Goal: Information Seeking & Learning: Learn about a topic

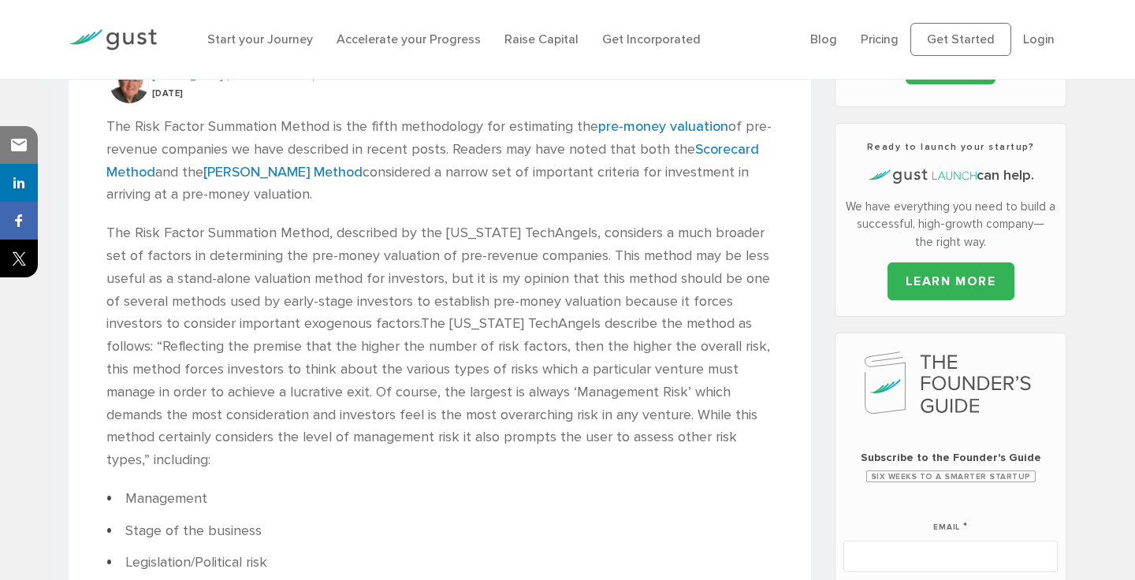
scroll to position [462, 0]
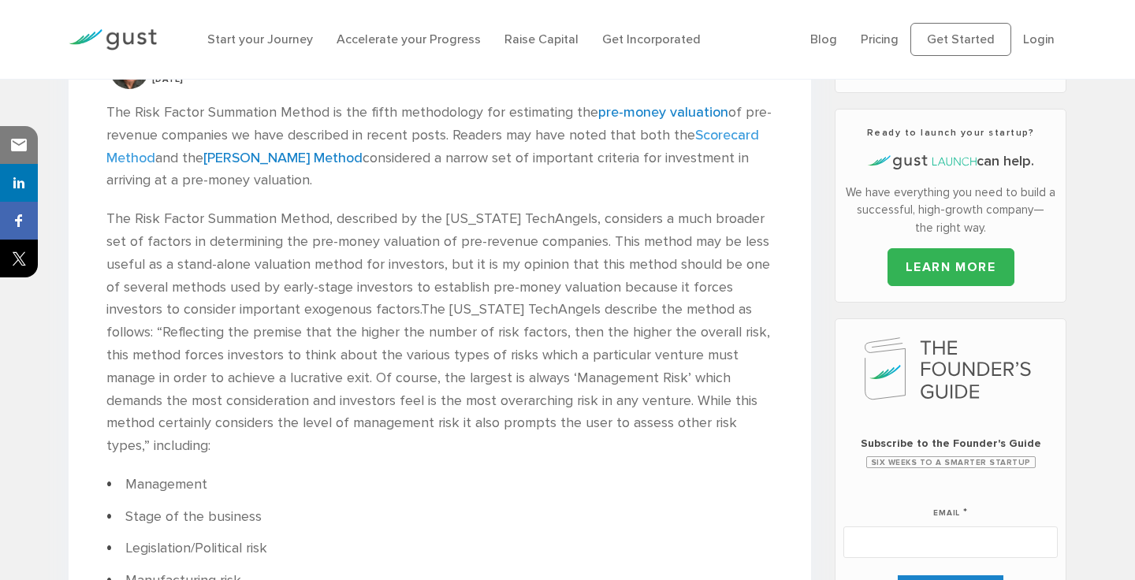
click at [730, 133] on link "Scorecard Method" at bounding box center [432, 146] width 652 height 39
click at [275, 151] on link "Dave Berkus Method" at bounding box center [282, 158] width 159 height 17
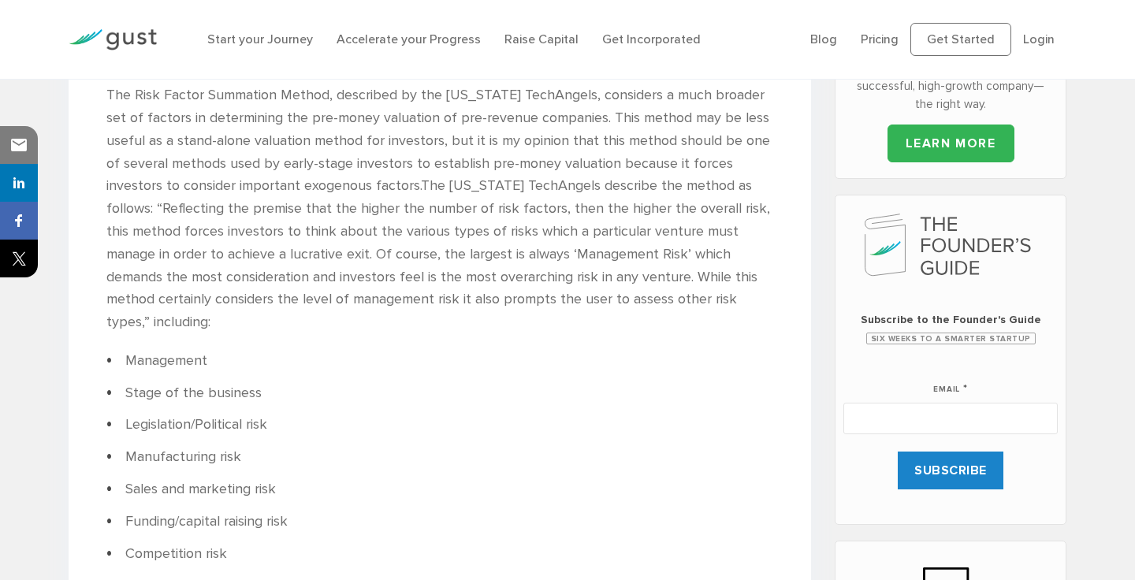
scroll to position [587, 0]
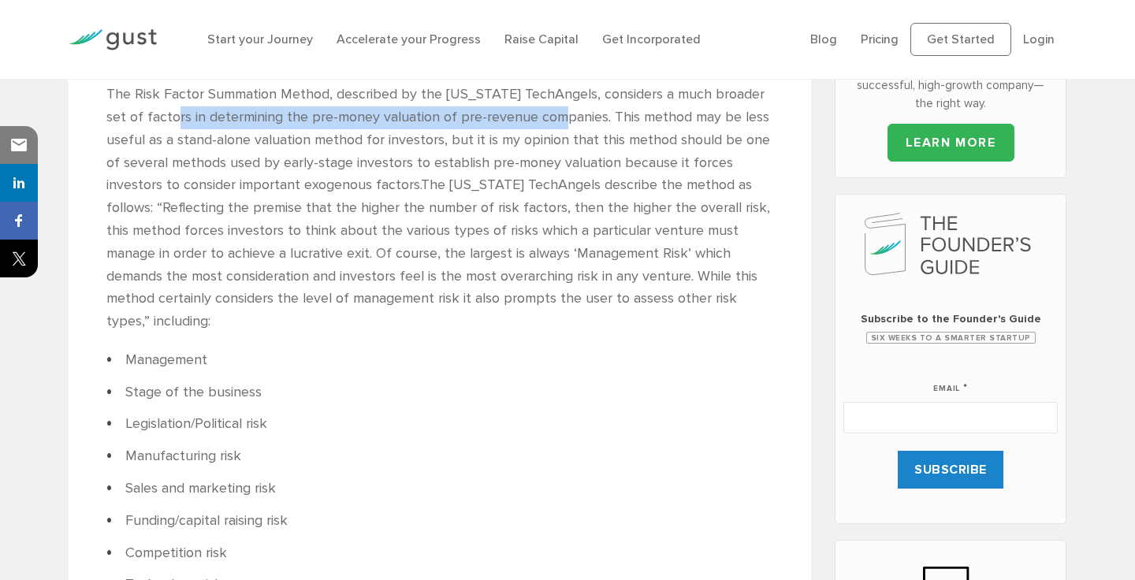
drag, startPoint x: 168, startPoint y: 117, endPoint x: 563, endPoint y: 120, distance: 395.5
click at [563, 120] on p "The Risk Factor Summation Method, described by the Ohio TechAngels, considers a…" at bounding box center [439, 209] width 667 height 250
copy p "determining the pre-money valuation of pre-revenue companies"
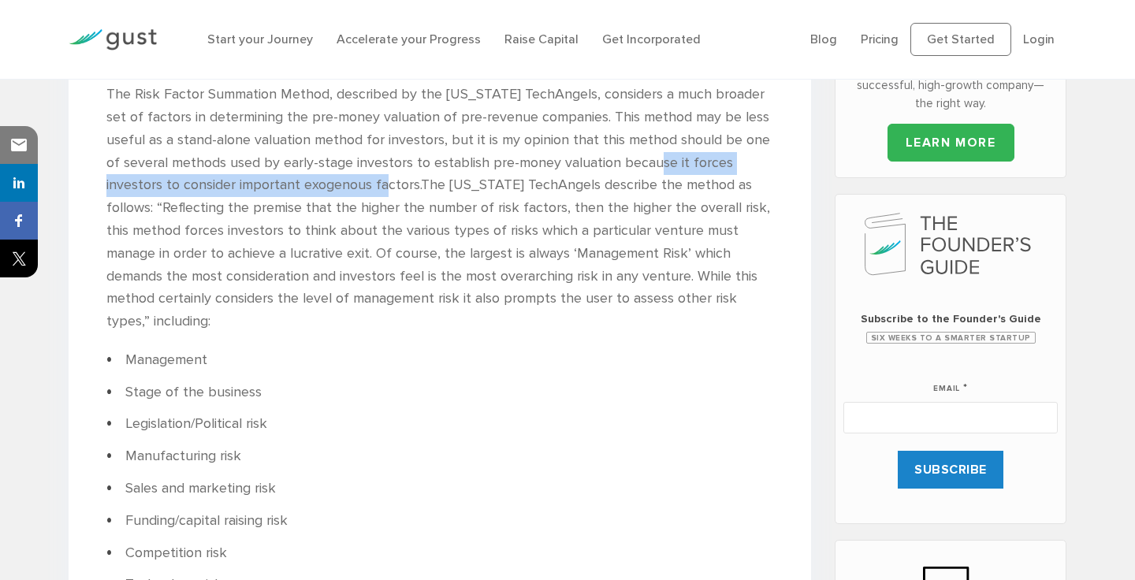
drag, startPoint x: 672, startPoint y: 162, endPoint x: 358, endPoint y: 191, distance: 314.9
click at [358, 191] on p "The Risk Factor Summation Method, described by the Ohio TechAngels, considers a…" at bounding box center [439, 209] width 667 height 250
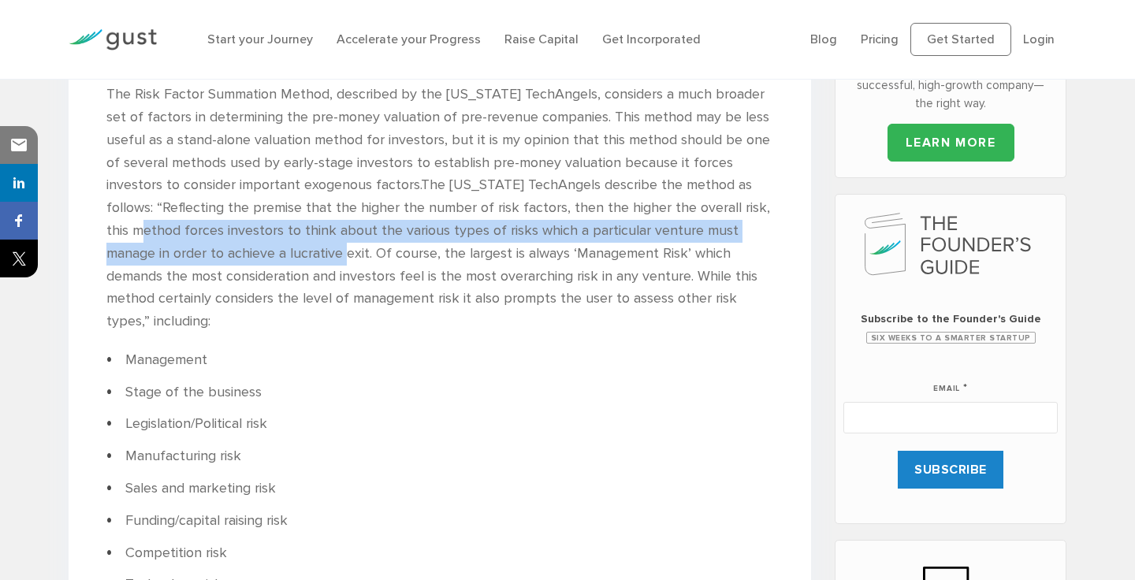
drag, startPoint x: 715, startPoint y: 210, endPoint x: 254, endPoint y: 255, distance: 463.1
click at [254, 255] on p "The Risk Factor Summation Method, described by the Ohio TechAngels, considers a…" at bounding box center [439, 209] width 667 height 250
copy p "forces investors to think about the various types of risks which a particular v…"
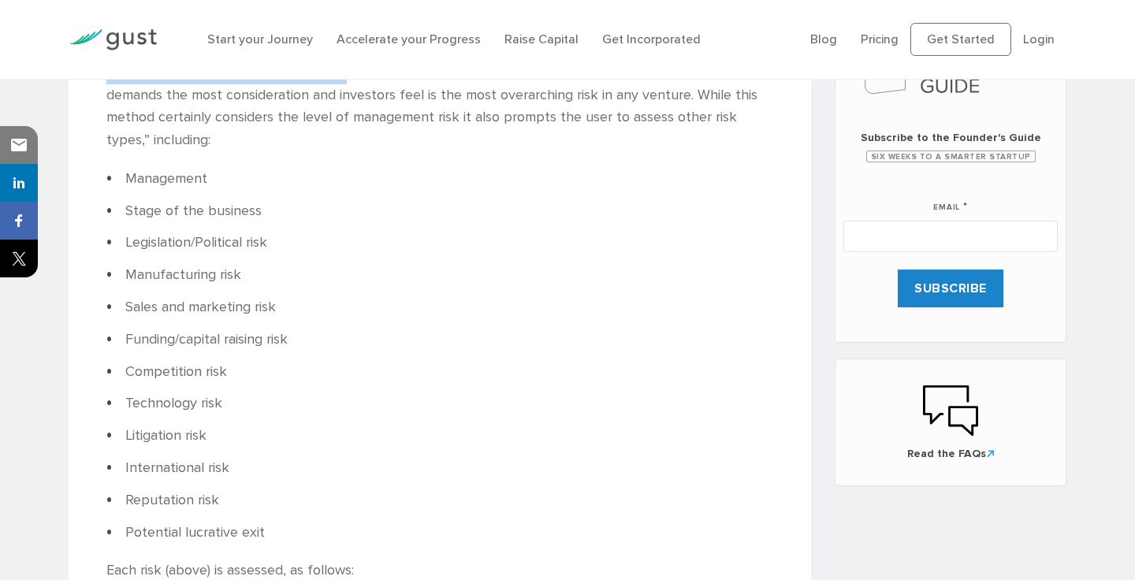
scroll to position [774, 0]
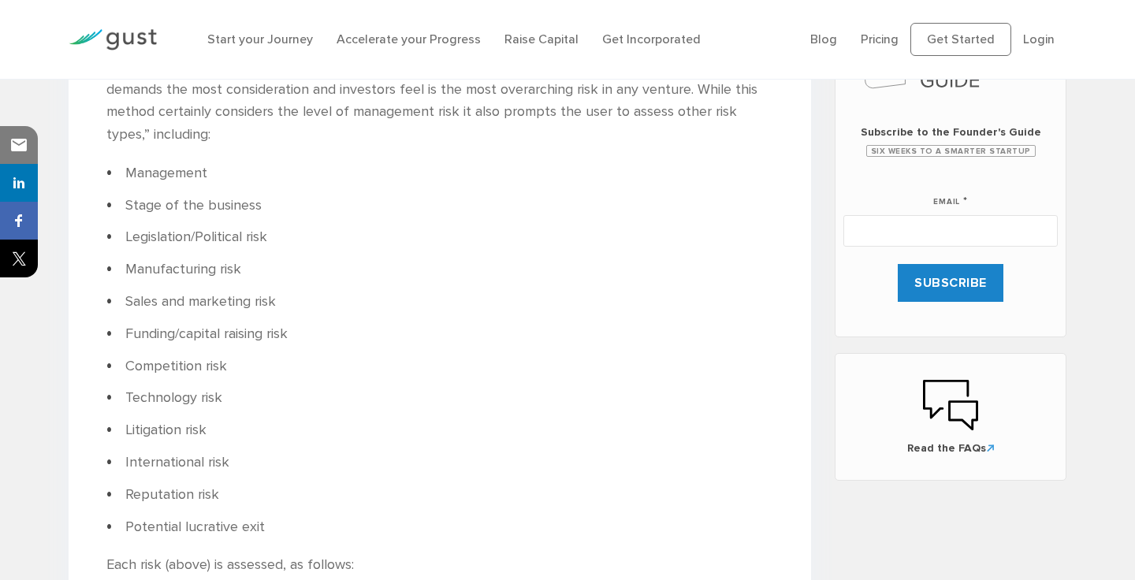
click at [542, 328] on ul "Management Stage of the business Legislation/Political risk Manufacturing risk …" at bounding box center [439, 350] width 667 height 377
